Goal: Information Seeking & Learning: Learn about a topic

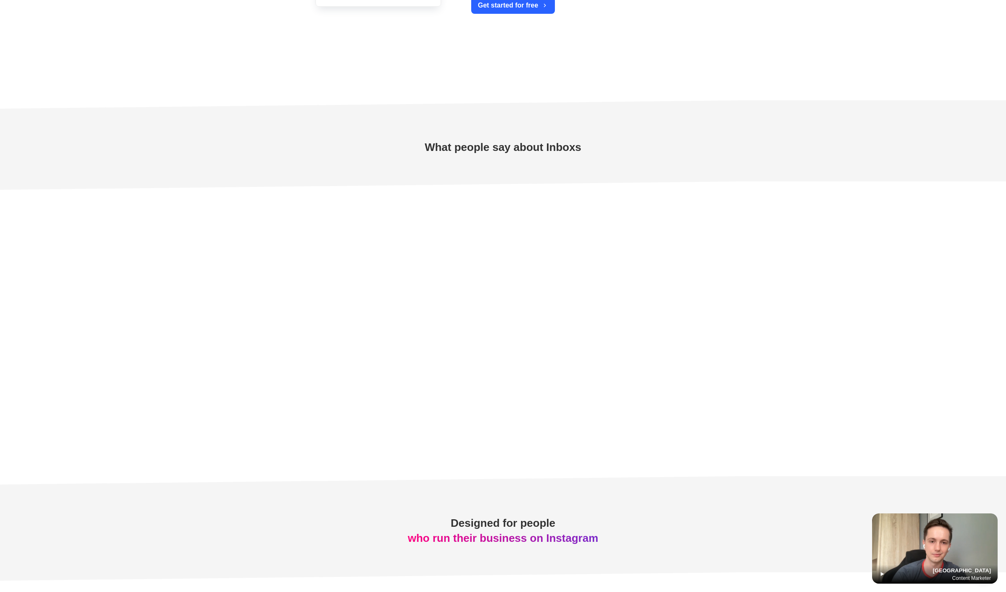
scroll to position [2909, 0]
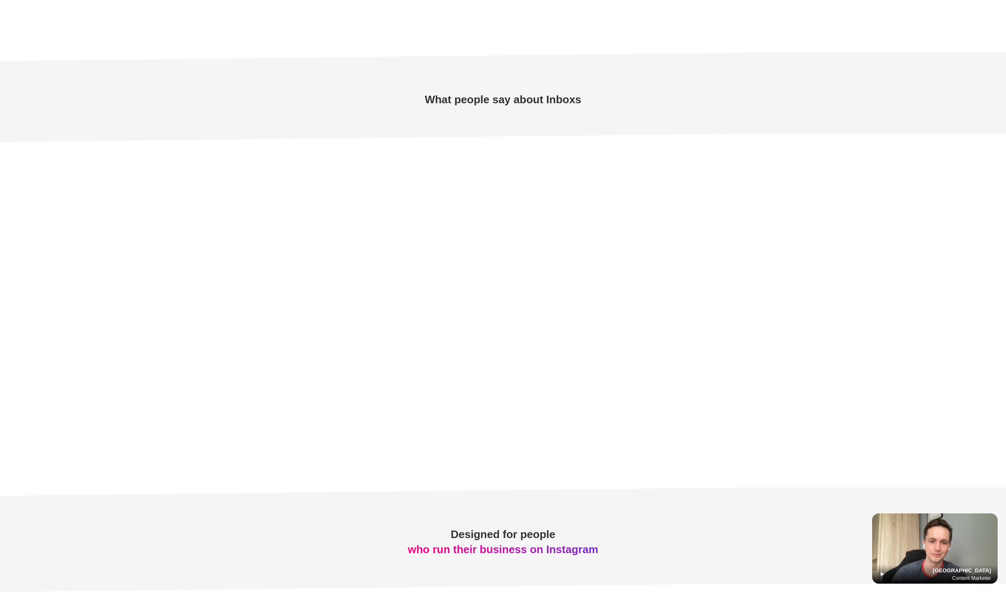
click at [880, 577] on icon at bounding box center [882, 574] width 7 height 7
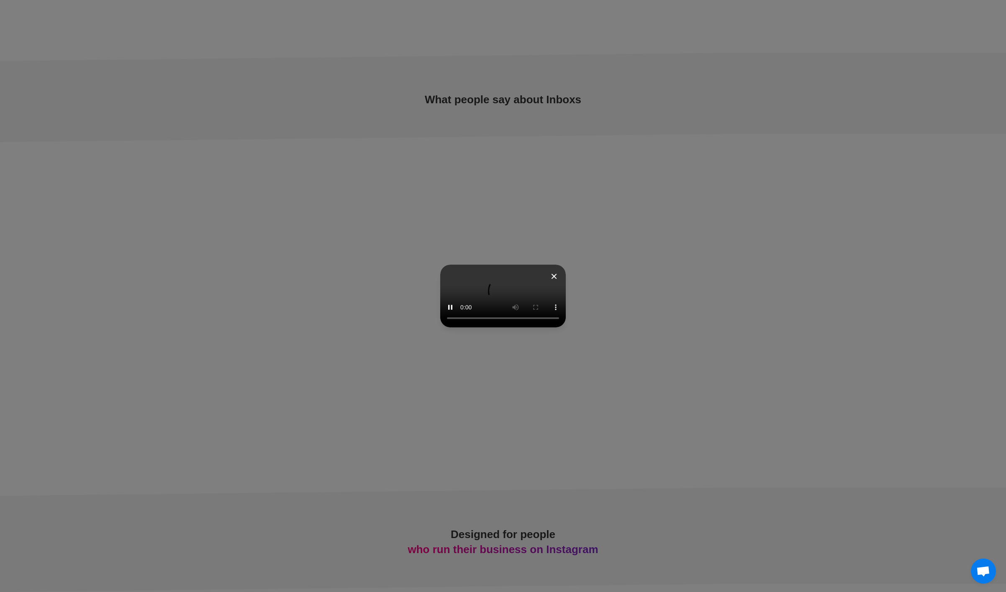
click at [559, 272] on icon at bounding box center [554, 277] width 10 height 10
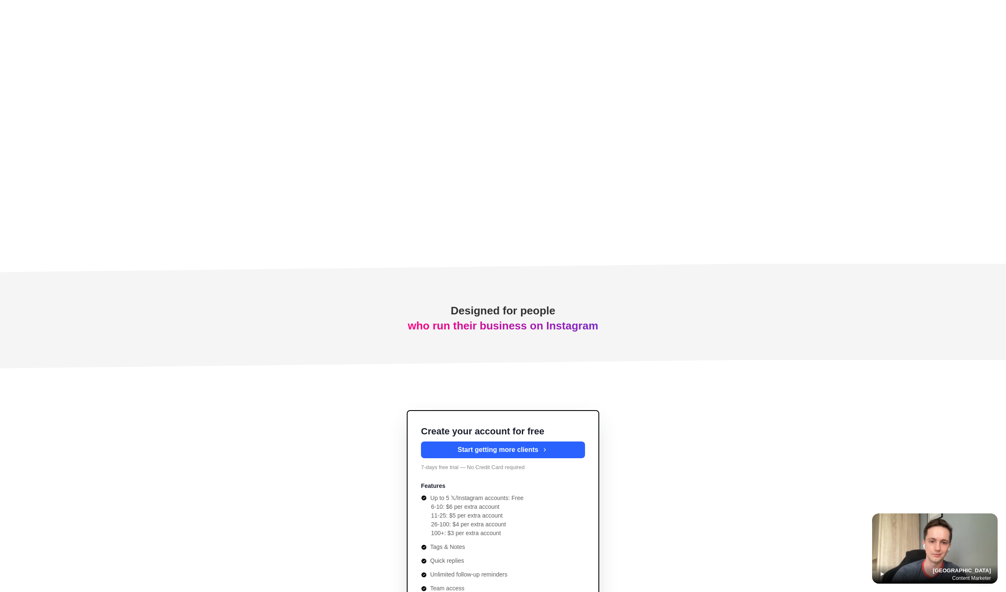
type textarea "*"
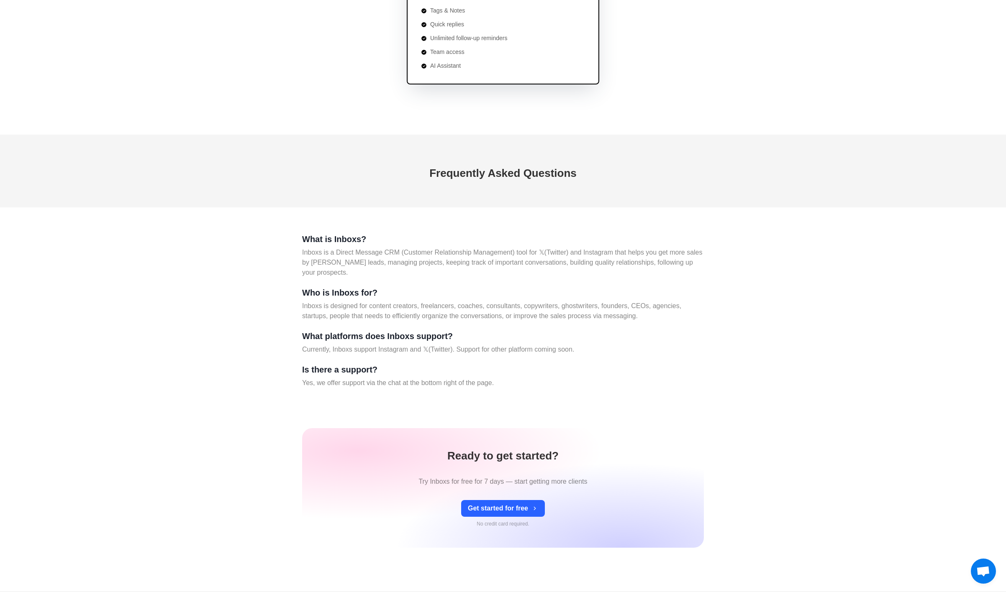
scroll to position [3828, 0]
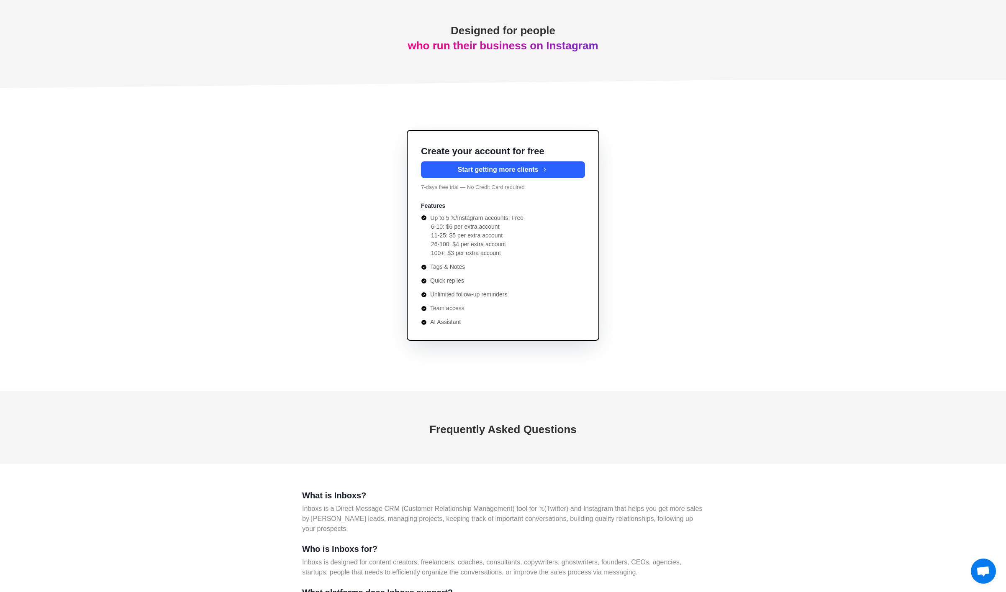
scroll to position [3828, 0]
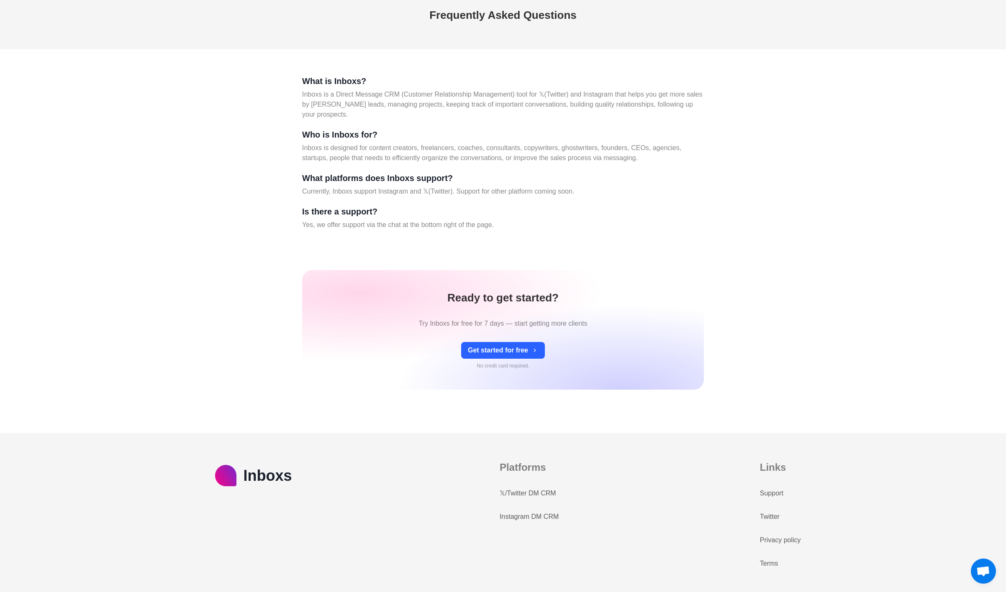
click at [768, 563] on link "Terms" at bounding box center [769, 564] width 18 height 10
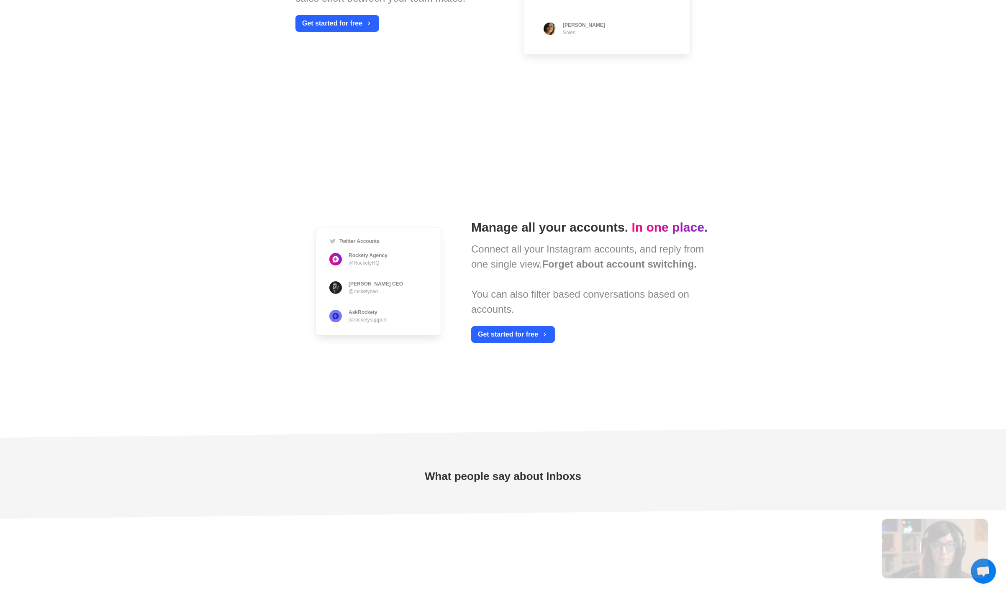
type textarea "*"
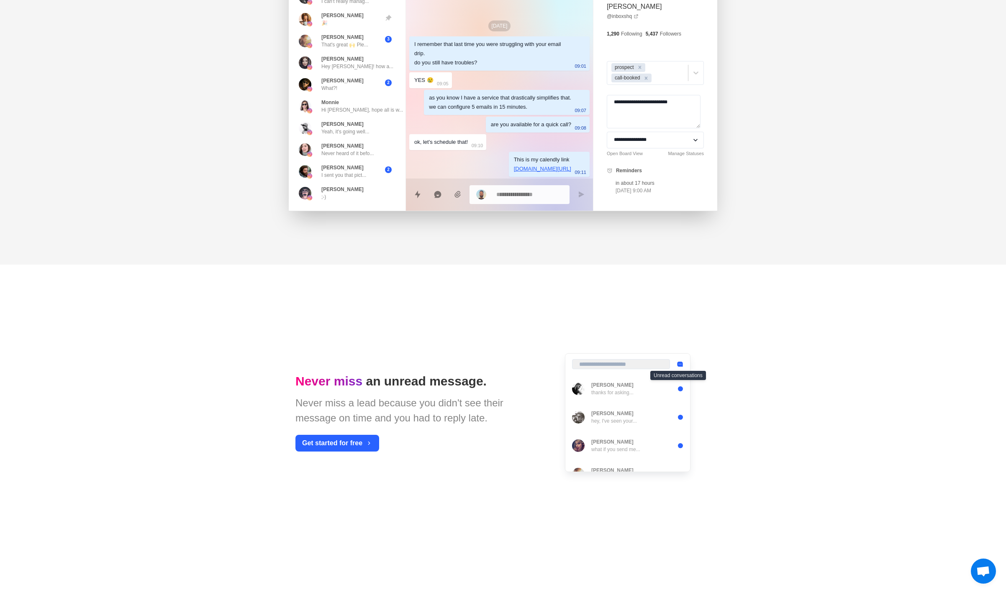
scroll to position [0, 0]
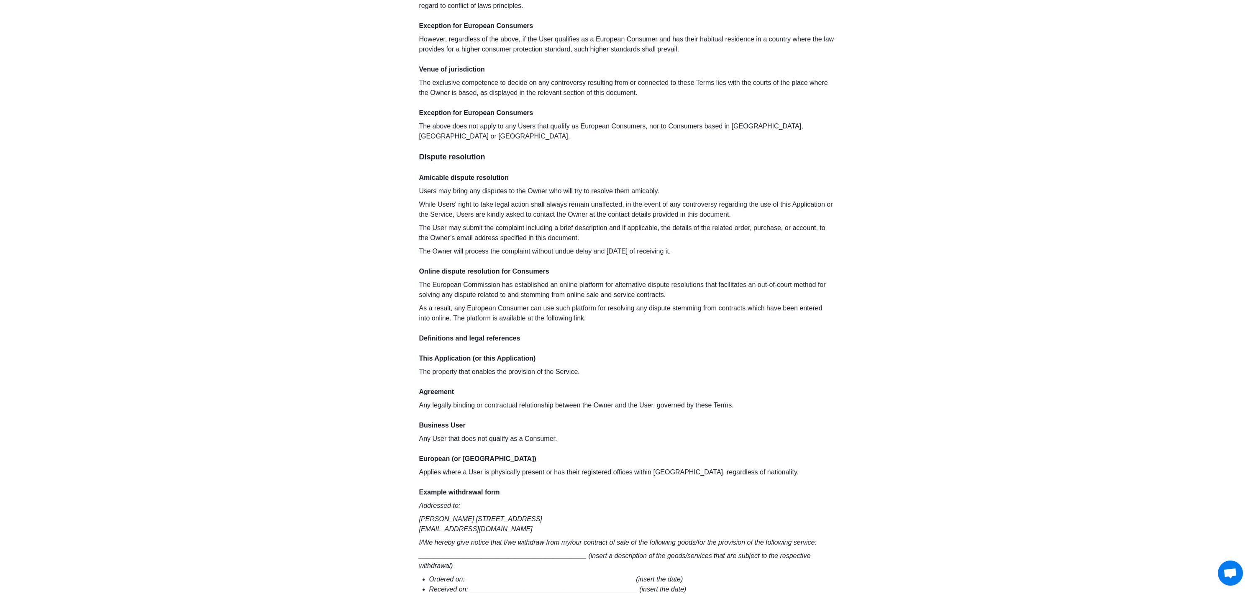
scroll to position [4520, 0]
